Goal: Transaction & Acquisition: Download file/media

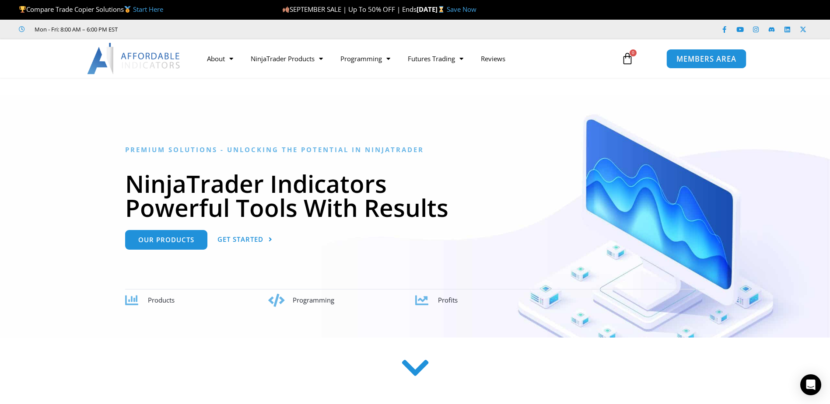
click at [701, 61] on span "MEMBERS AREA" at bounding box center [706, 58] width 60 height 7
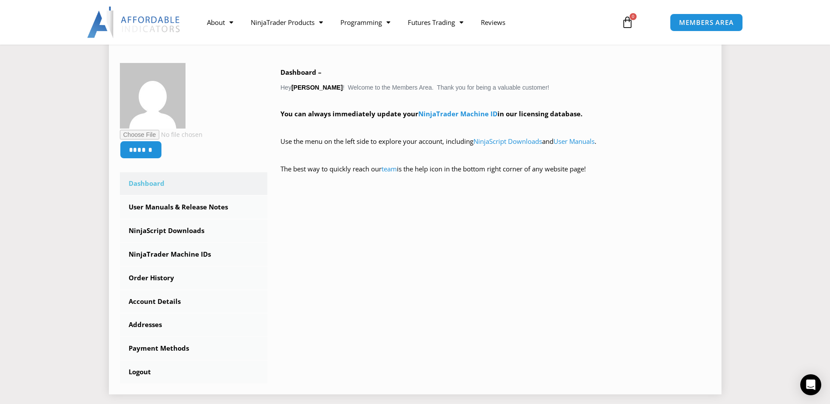
scroll to position [131, 0]
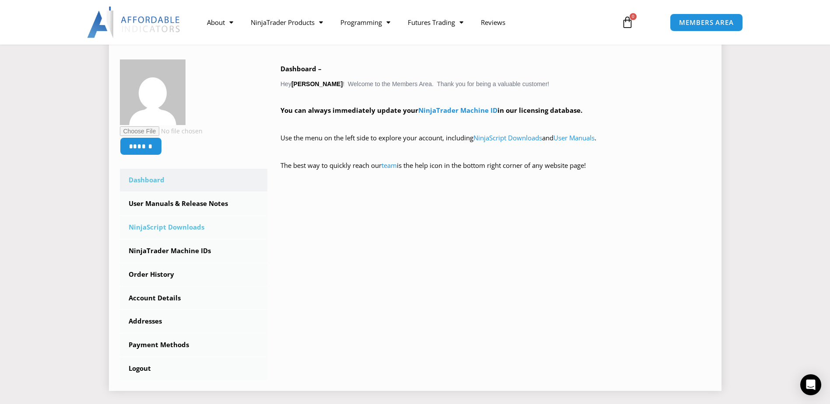
click at [156, 229] on link "NinjaScript Downloads" at bounding box center [194, 227] width 148 height 23
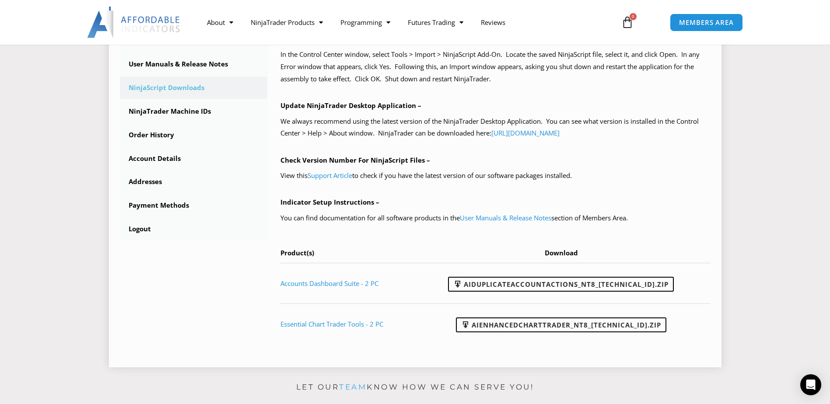
scroll to position [262, 0]
click at [528, 326] on link "AIEnhancedChartTrader_NT8_[TECHNICAL_ID].zip" at bounding box center [561, 324] width 210 height 15
